Goal: Transaction & Acquisition: Purchase product/service

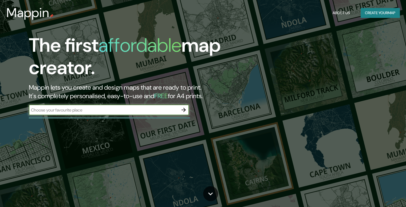
drag, startPoint x: 0, startPoint y: 0, endPoint x: 181, endPoint y: 111, distance: 212.7
click at [181, 111] on icon "button" at bounding box center [183, 110] width 6 height 6
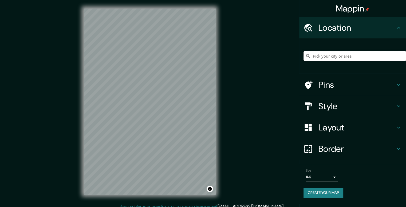
click at [323, 56] on input "Pick your city or area" at bounding box center [355, 56] width 103 height 10
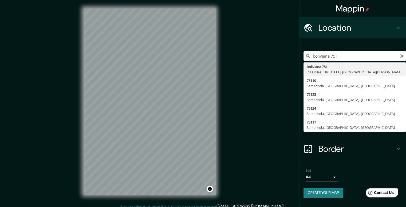
type input "[STREET_ADDRESS][PERSON_NAME]"
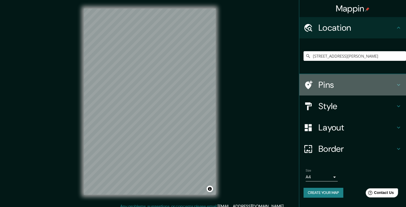
click at [343, 84] on h4 "Pins" at bounding box center [356, 85] width 77 height 11
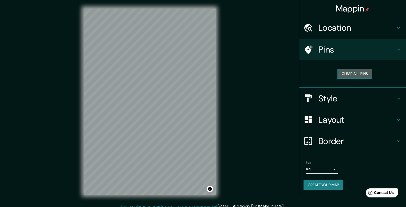
click at [345, 73] on button "Clear all pins" at bounding box center [354, 74] width 35 height 10
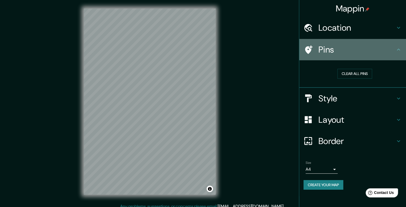
click at [343, 56] on div "Pins" at bounding box center [352, 49] width 107 height 21
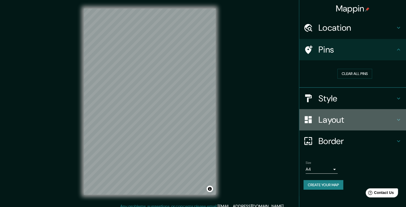
click at [327, 122] on h4 "Layout" at bounding box center [356, 120] width 77 height 11
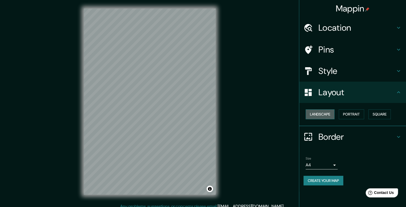
click at [326, 113] on button "Landscape" at bounding box center [320, 114] width 29 height 10
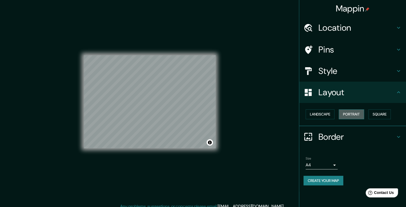
click at [351, 114] on button "Portrait" at bounding box center [351, 114] width 25 height 10
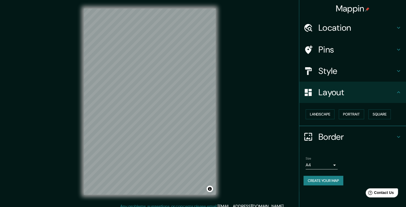
click at [368, 114] on div "Landscape [GEOGRAPHIC_DATA]" at bounding box center [355, 114] width 103 height 14
click at [383, 112] on button "Square" at bounding box center [379, 114] width 22 height 10
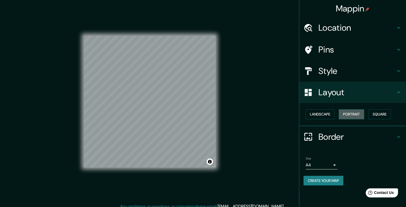
click at [340, 113] on button "Portrait" at bounding box center [351, 114] width 25 height 10
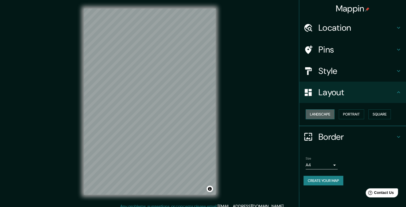
click at [325, 115] on button "Landscape" at bounding box center [320, 114] width 29 height 10
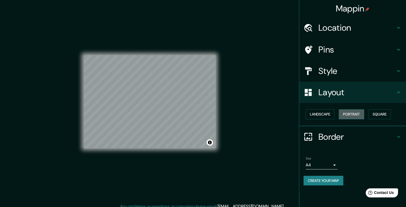
click at [353, 117] on button "Portrait" at bounding box center [351, 114] width 25 height 10
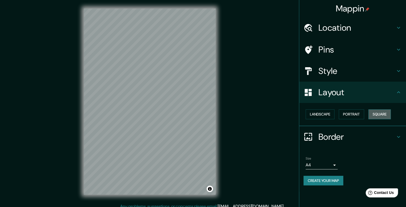
click at [370, 116] on button "Square" at bounding box center [379, 114] width 22 height 10
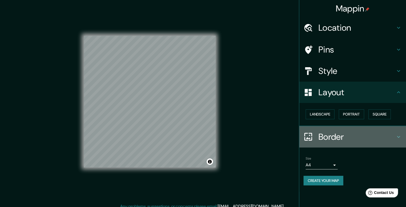
click at [379, 135] on h4 "Border" at bounding box center [356, 137] width 77 height 11
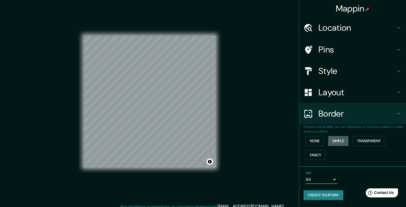
click at [337, 141] on button "Simple" at bounding box center [338, 141] width 20 height 10
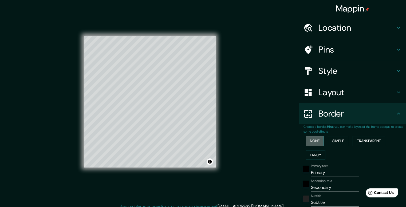
click at [319, 139] on button "None" at bounding box center [315, 141] width 18 height 10
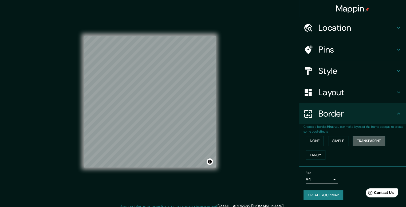
click at [364, 143] on button "Transparent" at bounding box center [369, 141] width 33 height 10
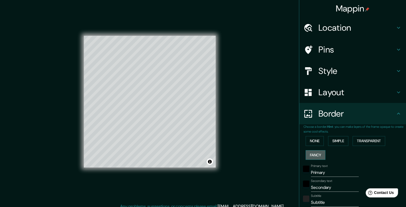
click at [315, 155] on button "Fancy" at bounding box center [316, 155] width 20 height 10
click at [312, 147] on div "None Simple Transparent Fancy" at bounding box center [355, 148] width 103 height 28
click at [312, 143] on button "None" at bounding box center [315, 141] width 18 height 10
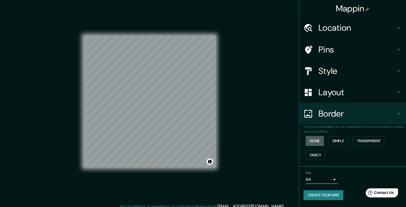
click at [312, 143] on button "None" at bounding box center [315, 141] width 18 height 10
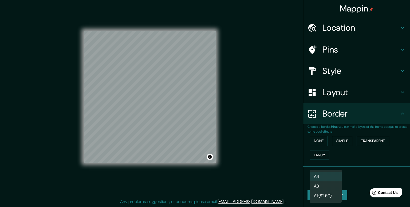
click at [323, 181] on body "Mappin Location [STREET_ADDRESS][PERSON_NAME] Pins Style Layout Border Choose a…" at bounding box center [205, 98] width 410 height 207
click at [352, 176] on div at bounding box center [205, 103] width 410 height 207
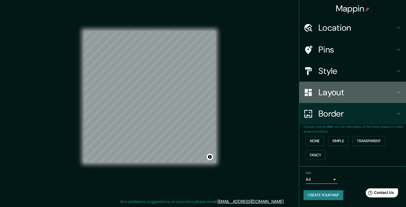
click at [384, 90] on h4 "Layout" at bounding box center [356, 92] width 77 height 11
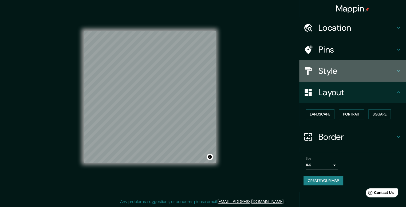
click at [390, 75] on h4 "Style" at bounding box center [356, 71] width 77 height 11
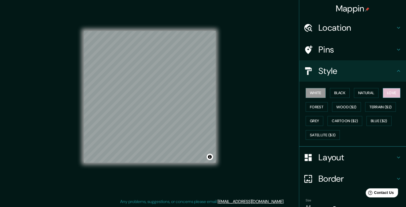
click at [385, 94] on button "Love" at bounding box center [392, 93] width 18 height 10
click at [368, 94] on button "Natural" at bounding box center [366, 93] width 25 height 10
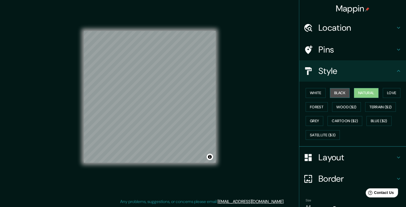
click at [344, 92] on button "Black" at bounding box center [340, 93] width 20 height 10
click at [318, 92] on button "White" at bounding box center [316, 93] width 20 height 10
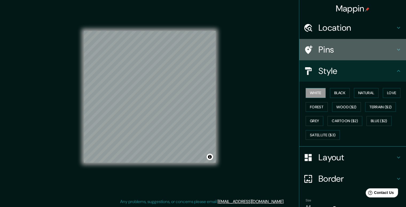
click at [368, 47] on h4 "Pins" at bounding box center [356, 49] width 77 height 11
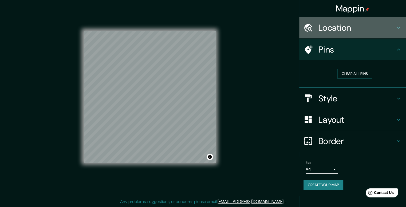
click at [368, 31] on h4 "Location" at bounding box center [356, 27] width 77 height 11
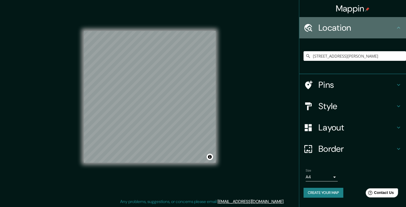
click at [368, 31] on h4 "Location" at bounding box center [356, 27] width 77 height 11
